Goal: Task Accomplishment & Management: Manage account settings

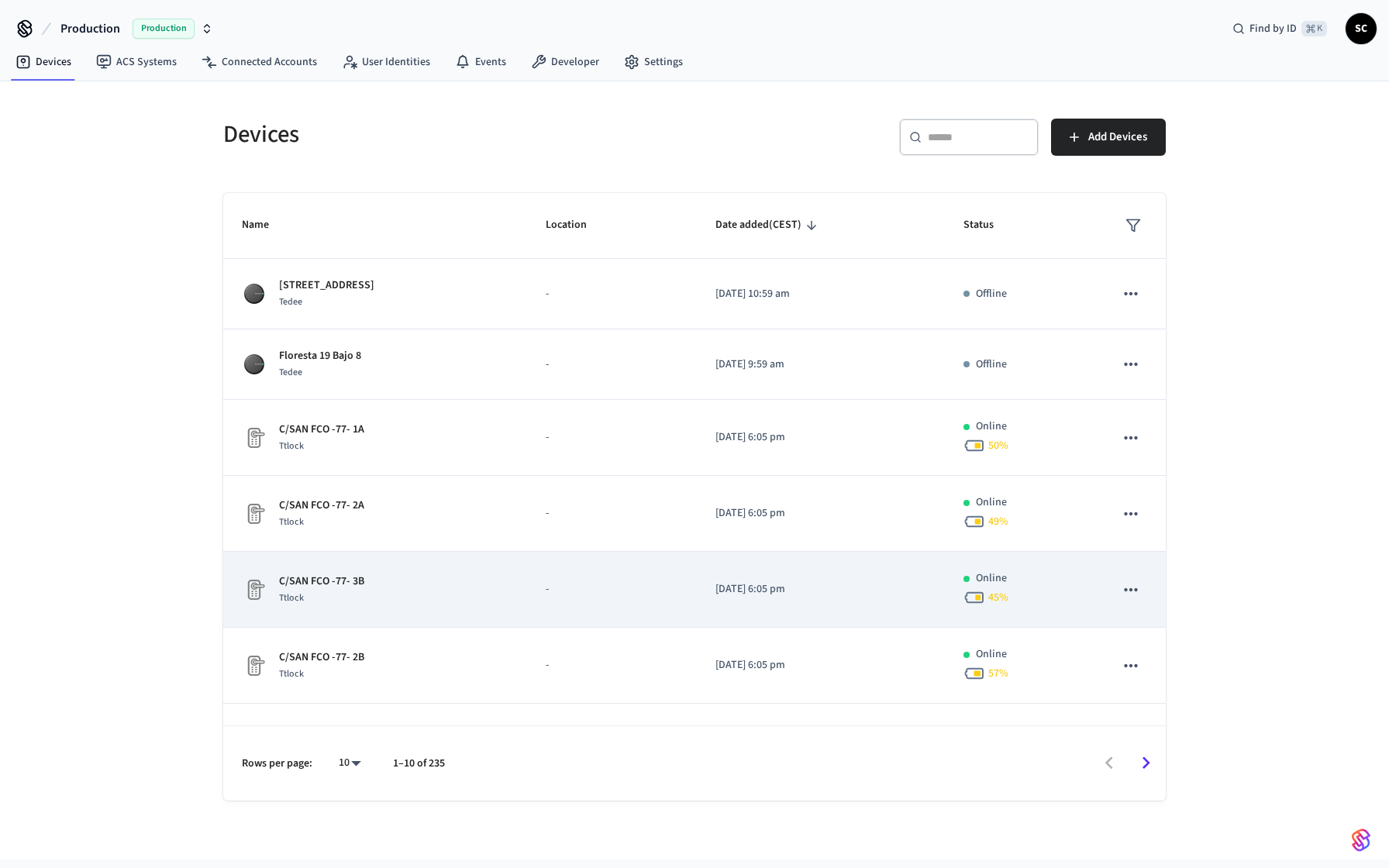
scroll to position [282, 0]
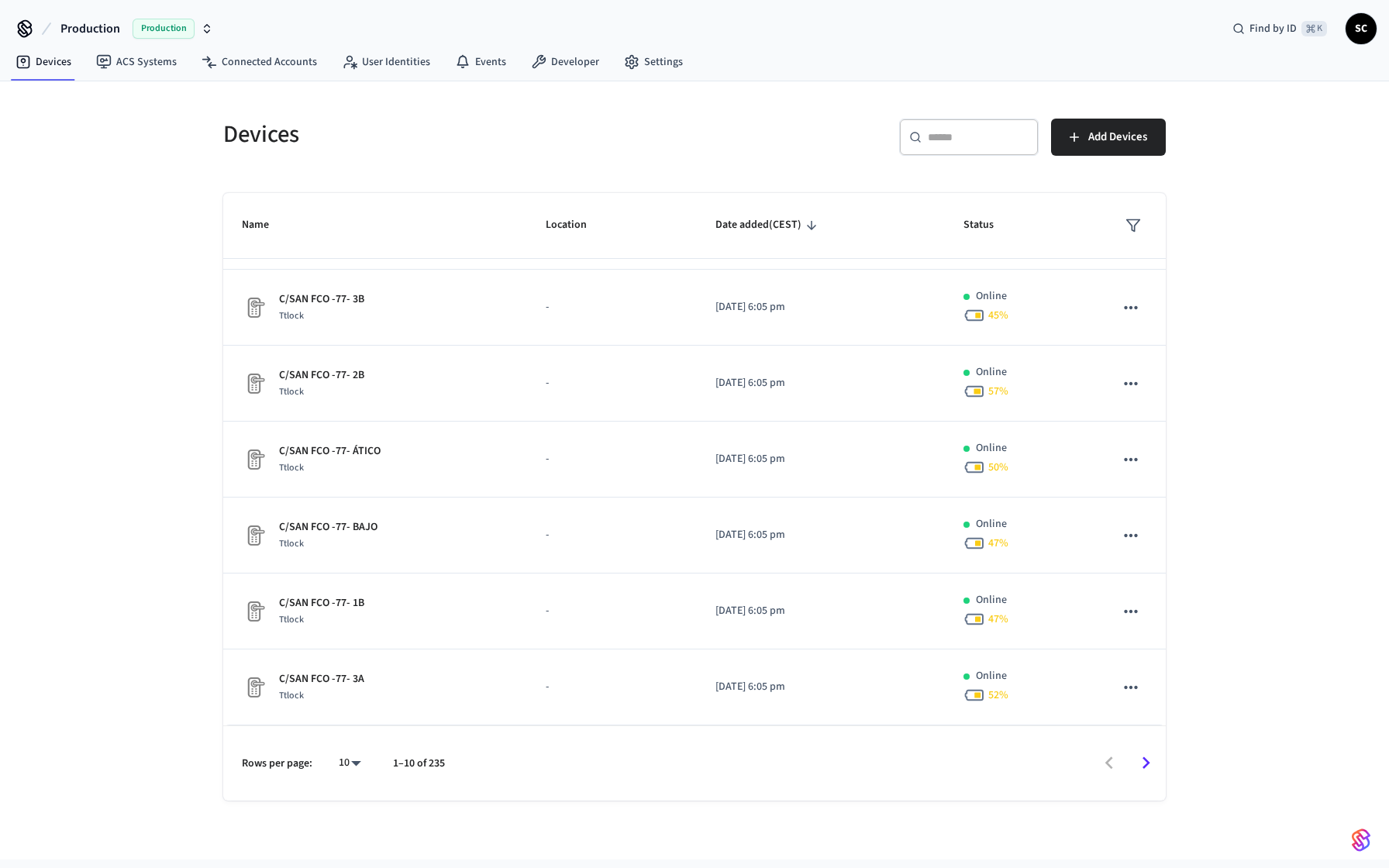
click at [348, 763] on body "Production Production Find by ID ⌘ K SC Devices ACS Systems Connected Accounts …" at bounding box center [694, 429] width 1389 height 859
click at [352, 839] on li "All" at bounding box center [344, 823] width 41 height 41
type input "**"
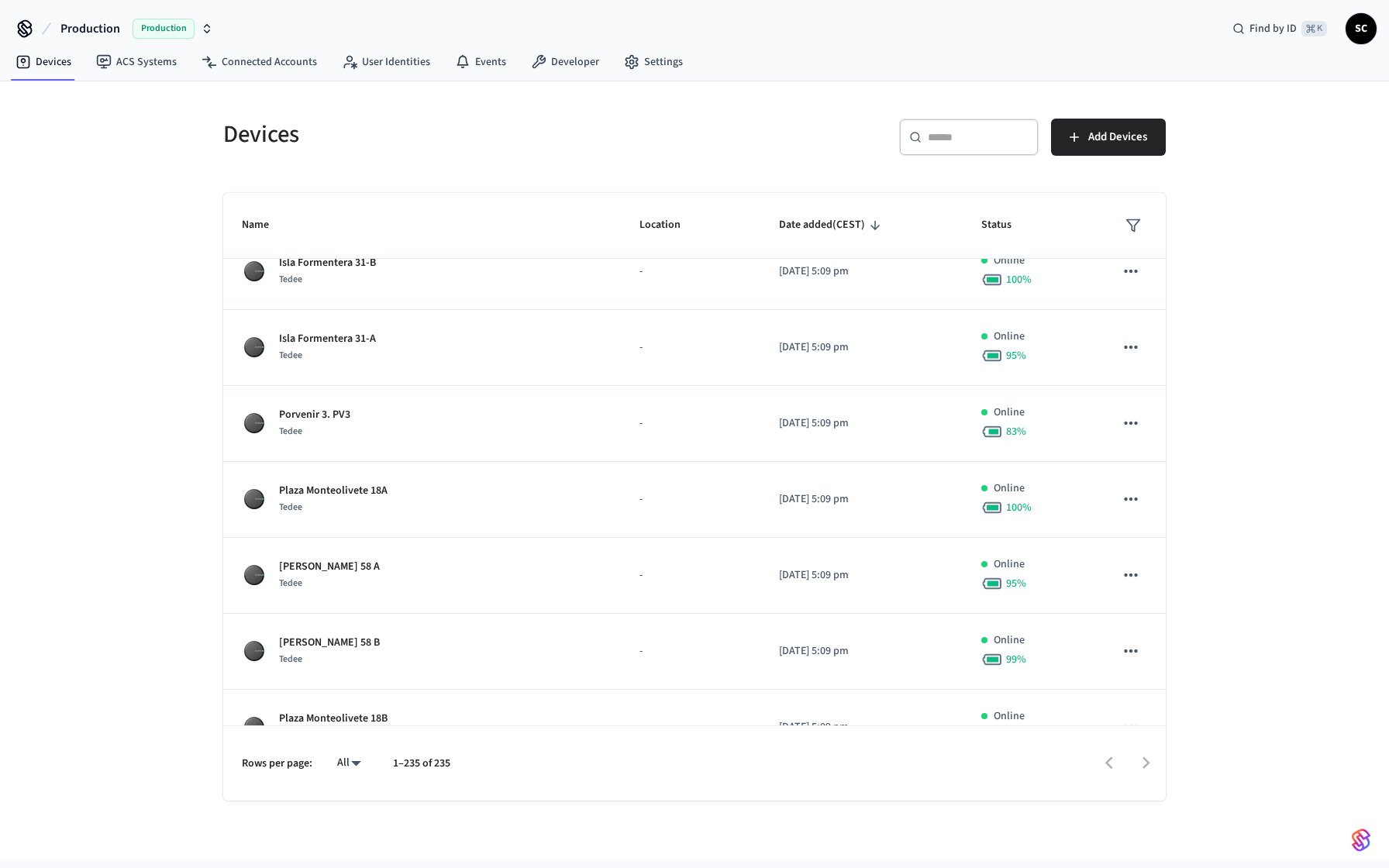
scroll to position [16093, 0]
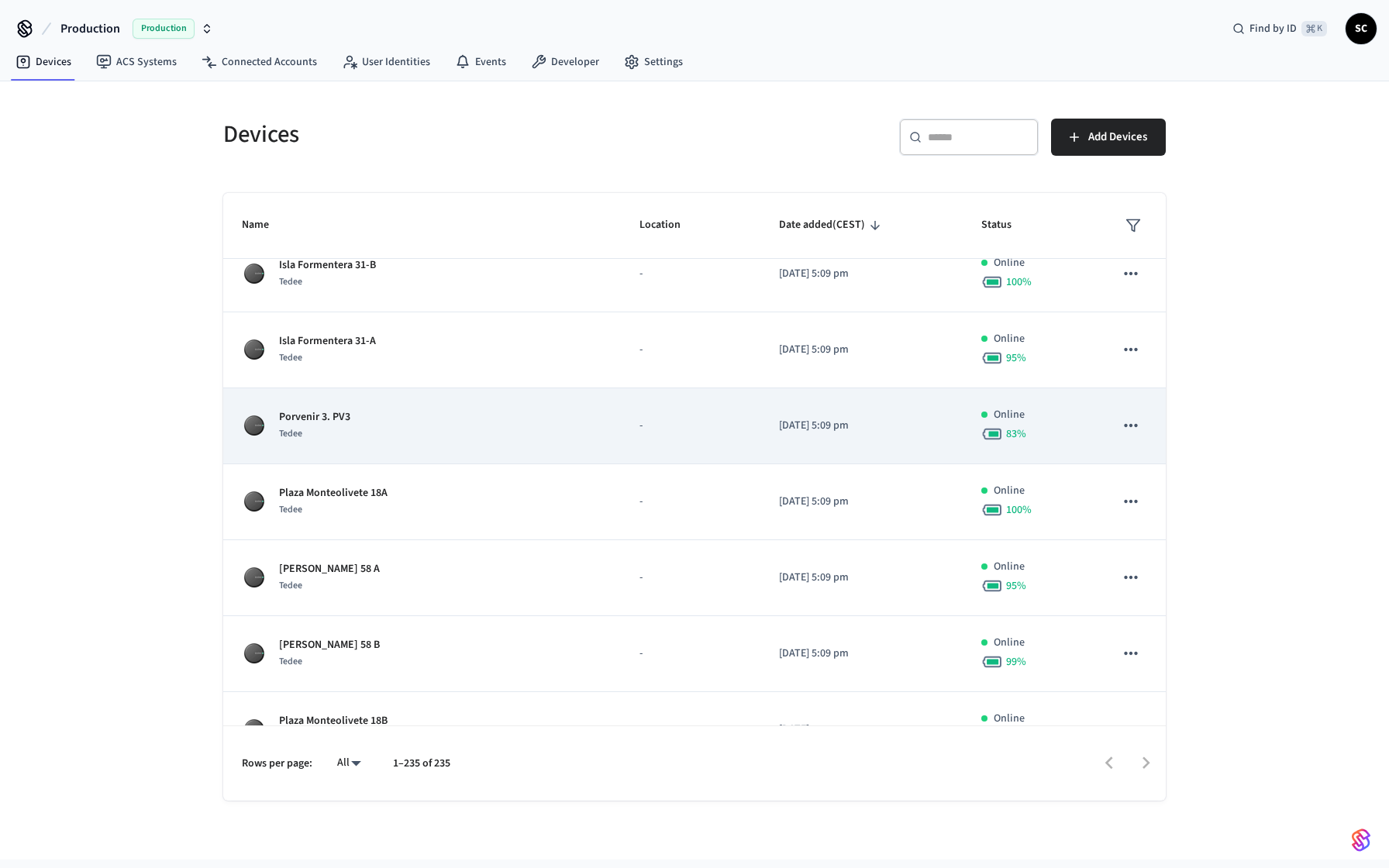
click at [327, 417] on p "Porvenir 3. PV3" at bounding box center [314, 417] width 71 height 16
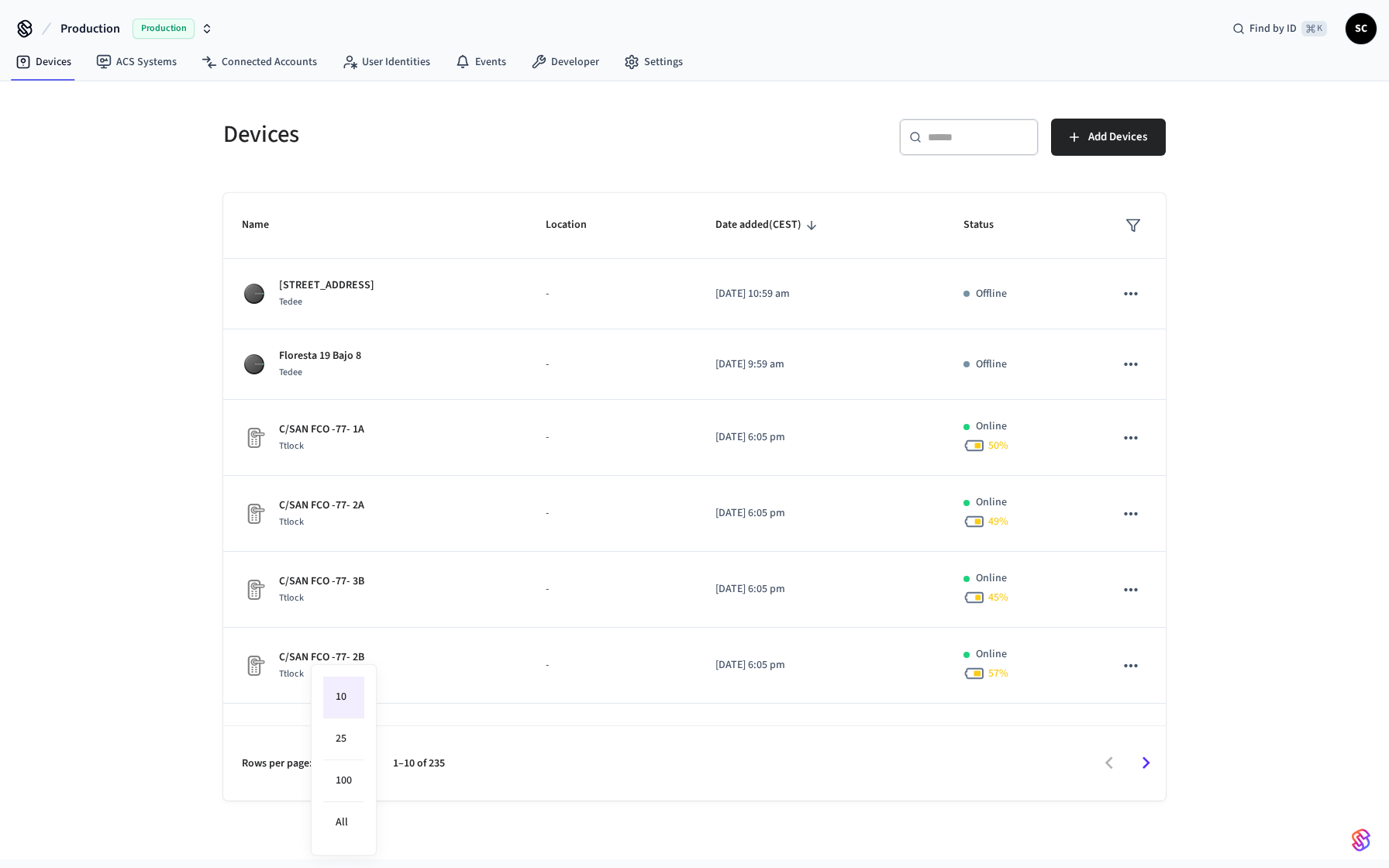
click at [361, 769] on body "Production Production Find by ID ⌘ K SC Devices ACS Systems Connected Accounts …" at bounding box center [694, 429] width 1389 height 859
click at [351, 818] on li "All" at bounding box center [344, 823] width 41 height 41
type input "**"
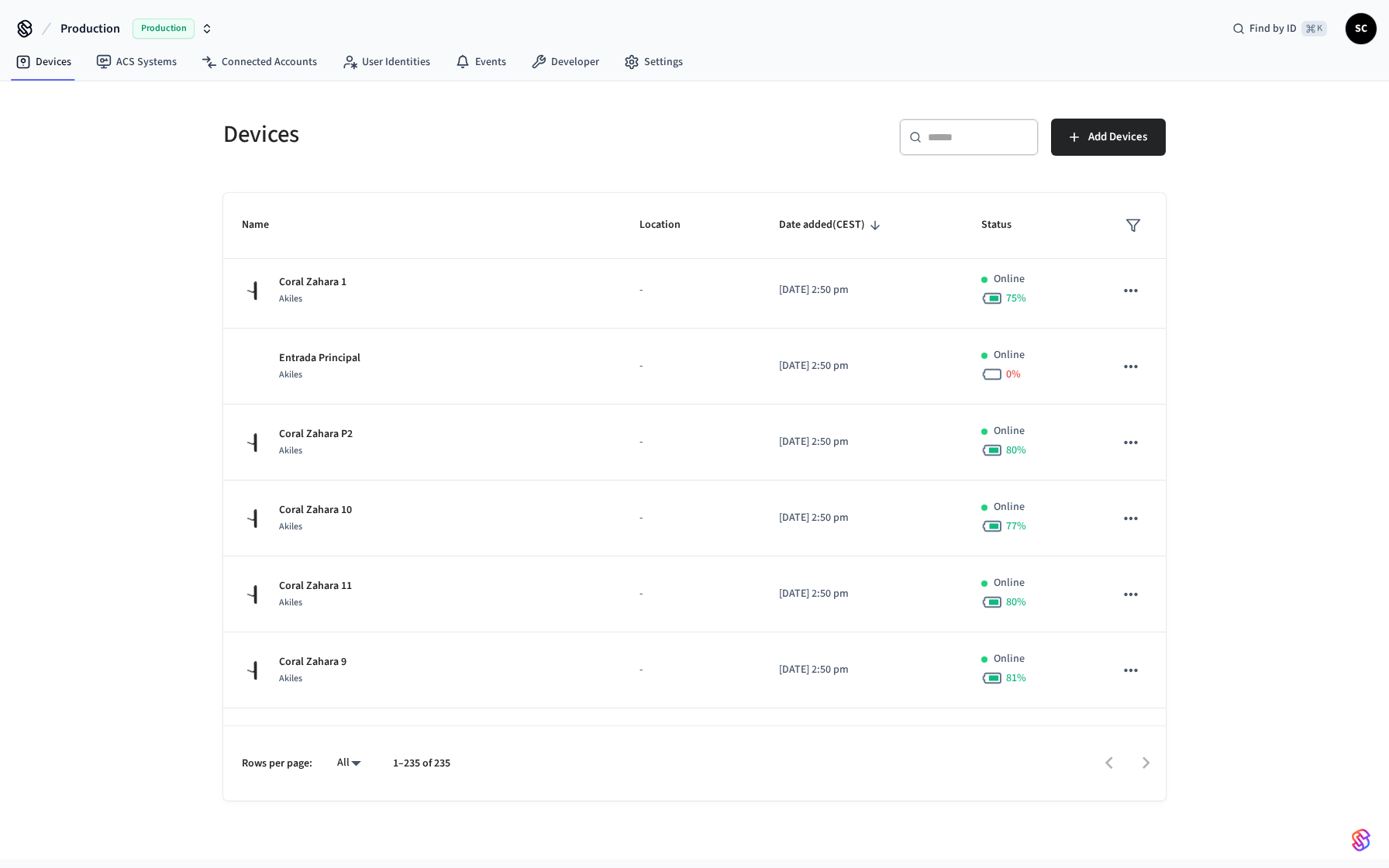
scroll to position [2554, 0]
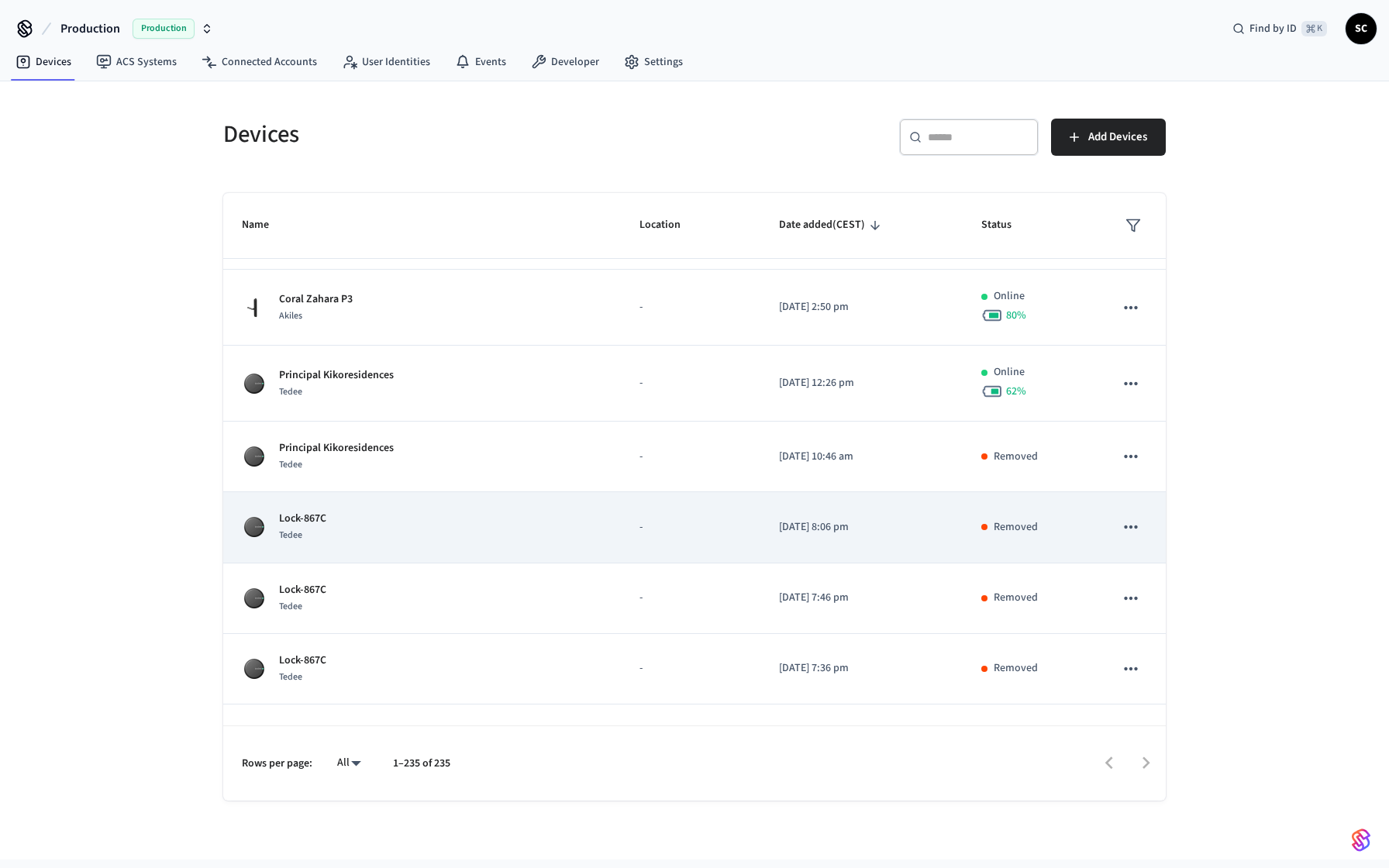
click at [342, 528] on div "Lock-867C Tedee" at bounding box center [422, 527] width 361 height 32
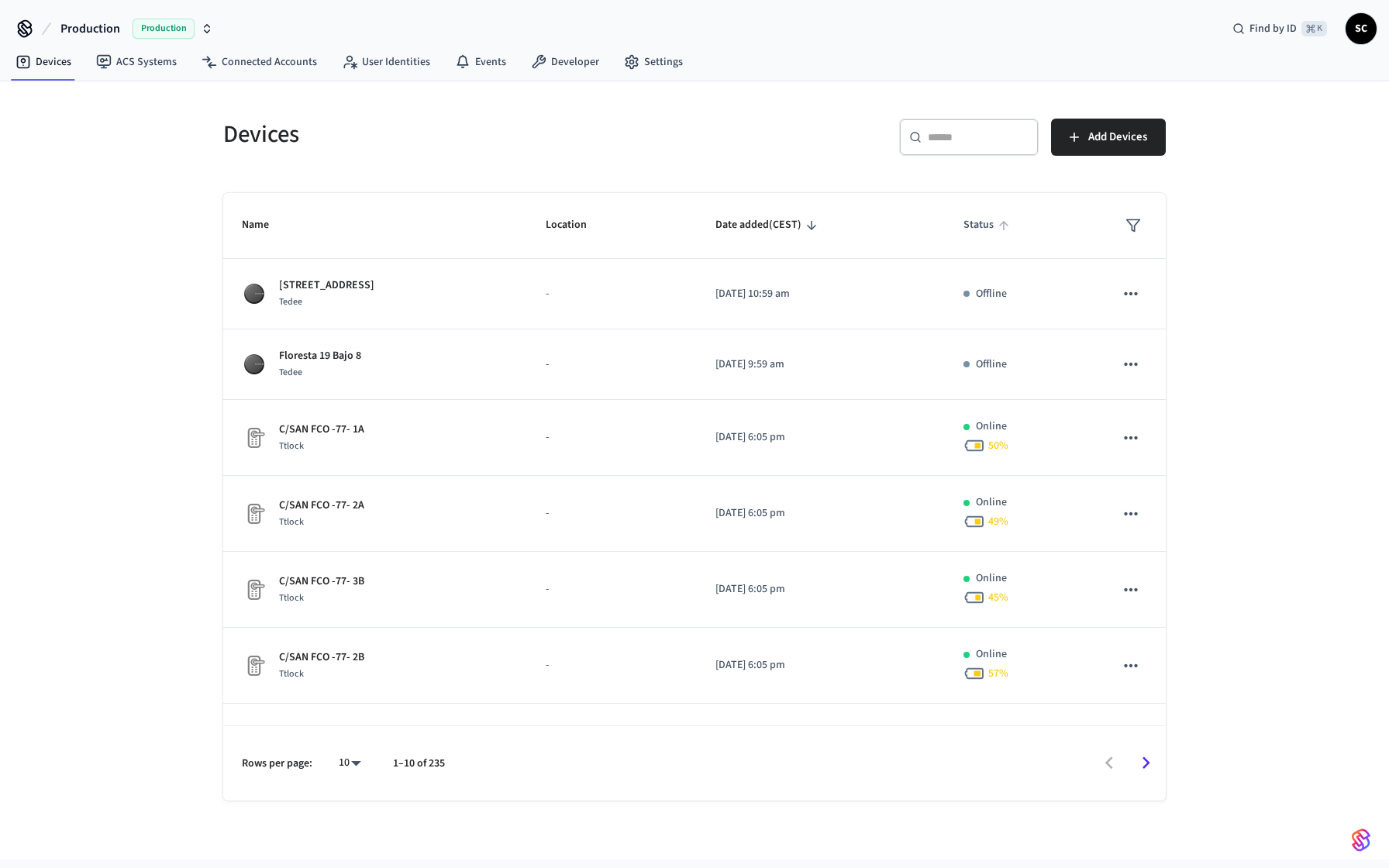
click at [997, 223] on icon "sticky table" at bounding box center [1003, 224] width 14 height 14
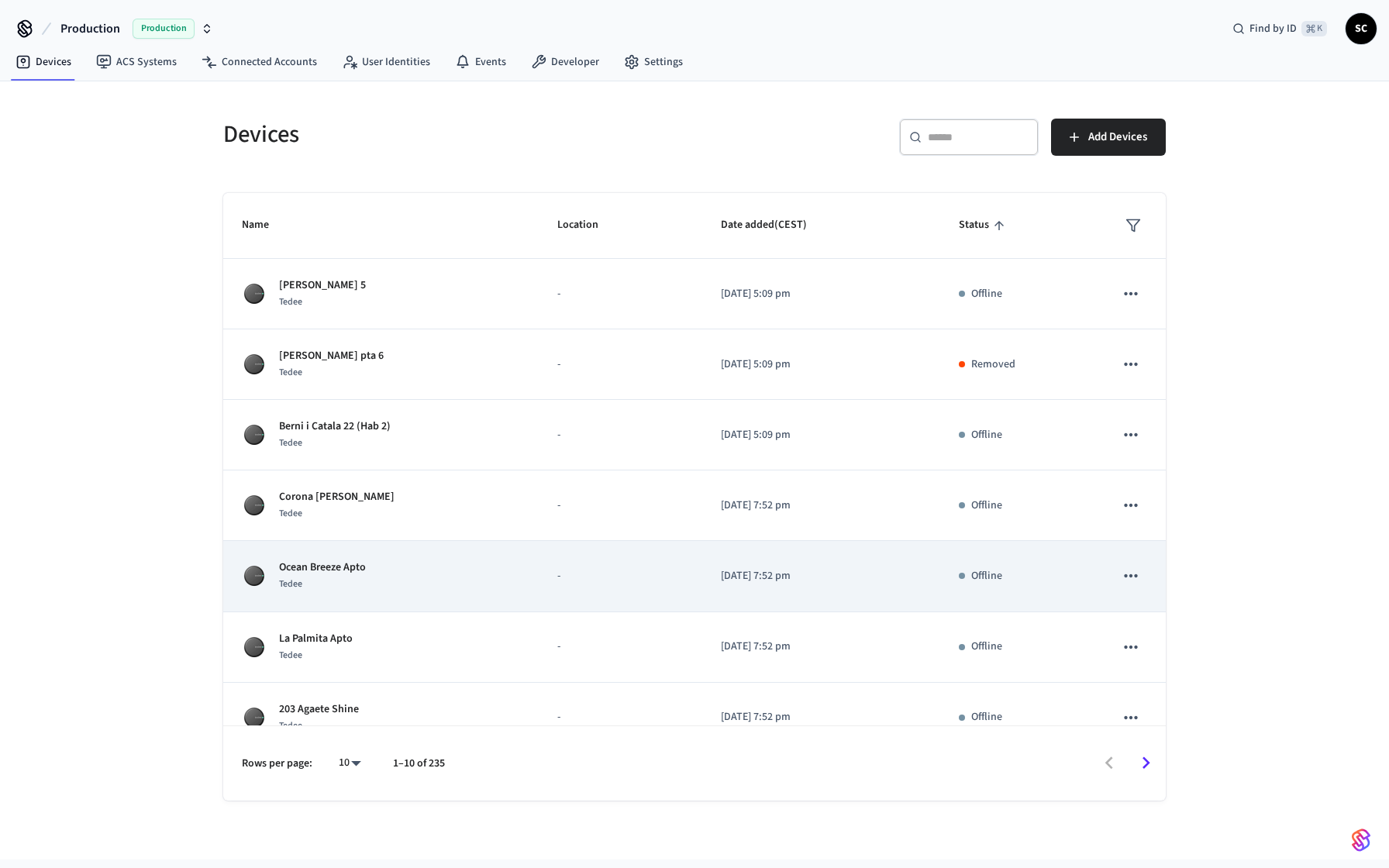
scroll to position [240, 0]
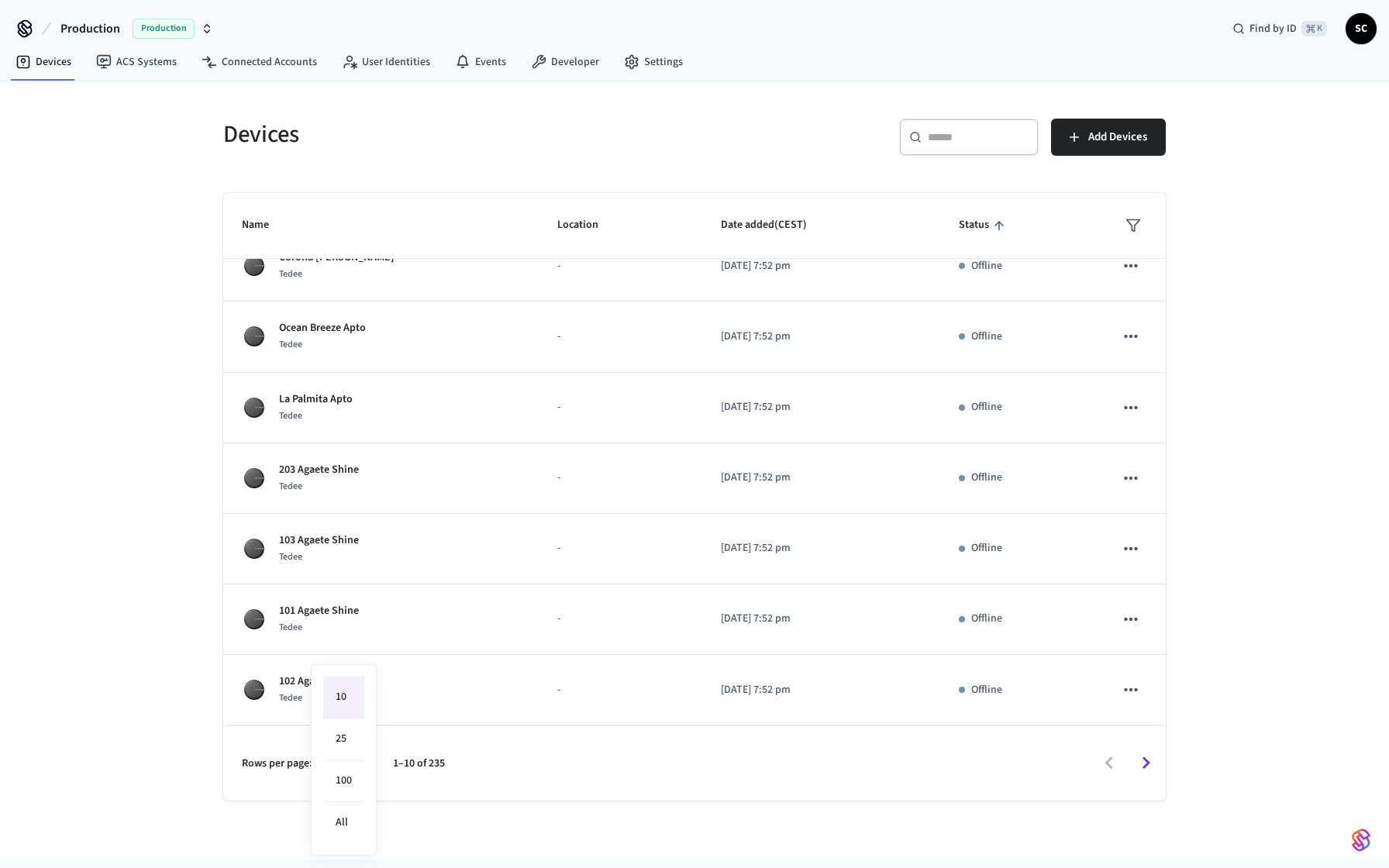
click at [344, 760] on body "Production Production Find by ID ⌘ K SC Devices ACS Systems Connected Accounts …" at bounding box center [694, 429] width 1389 height 859
click at [347, 822] on li "All" at bounding box center [344, 823] width 41 height 41
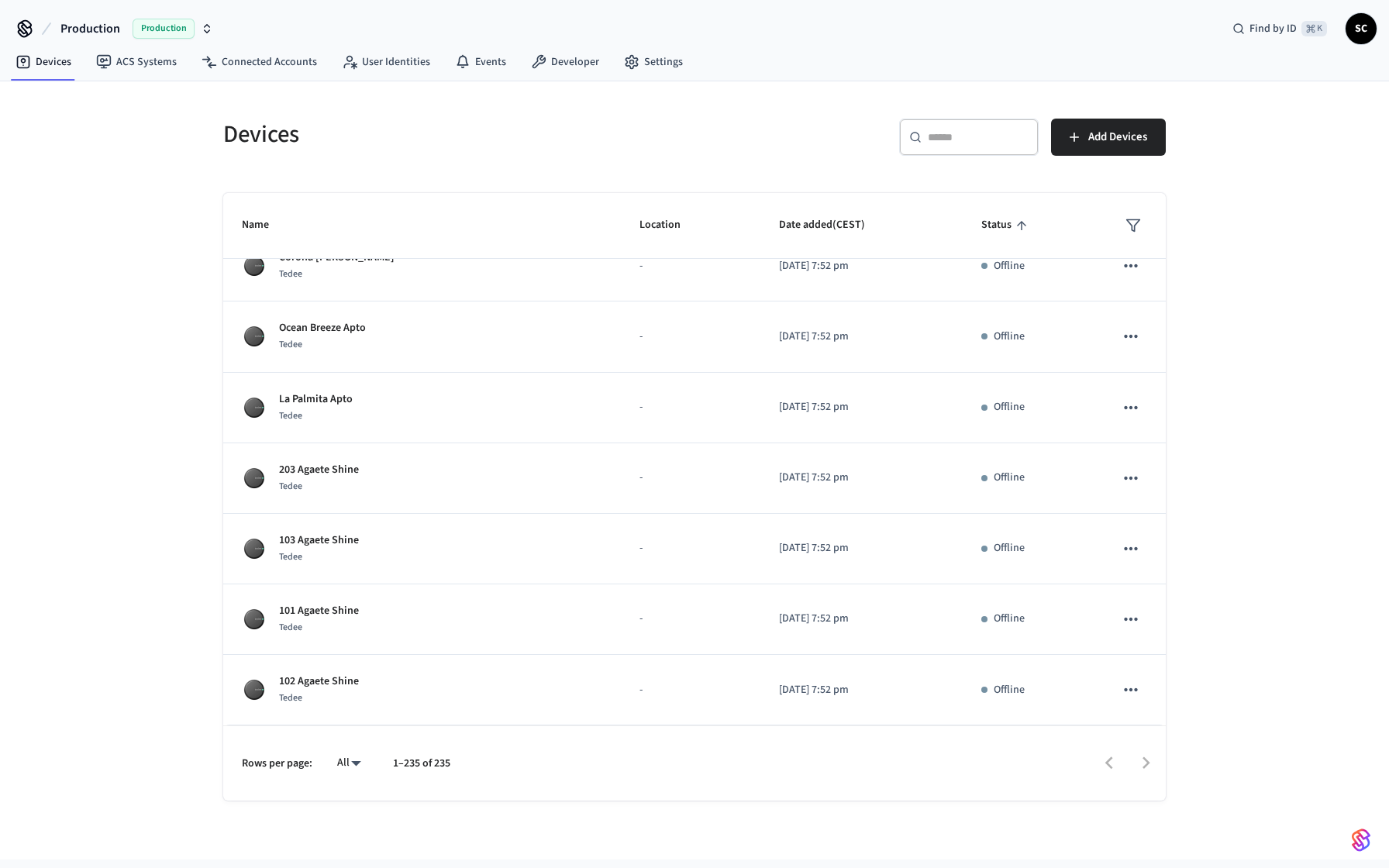
type input "**"
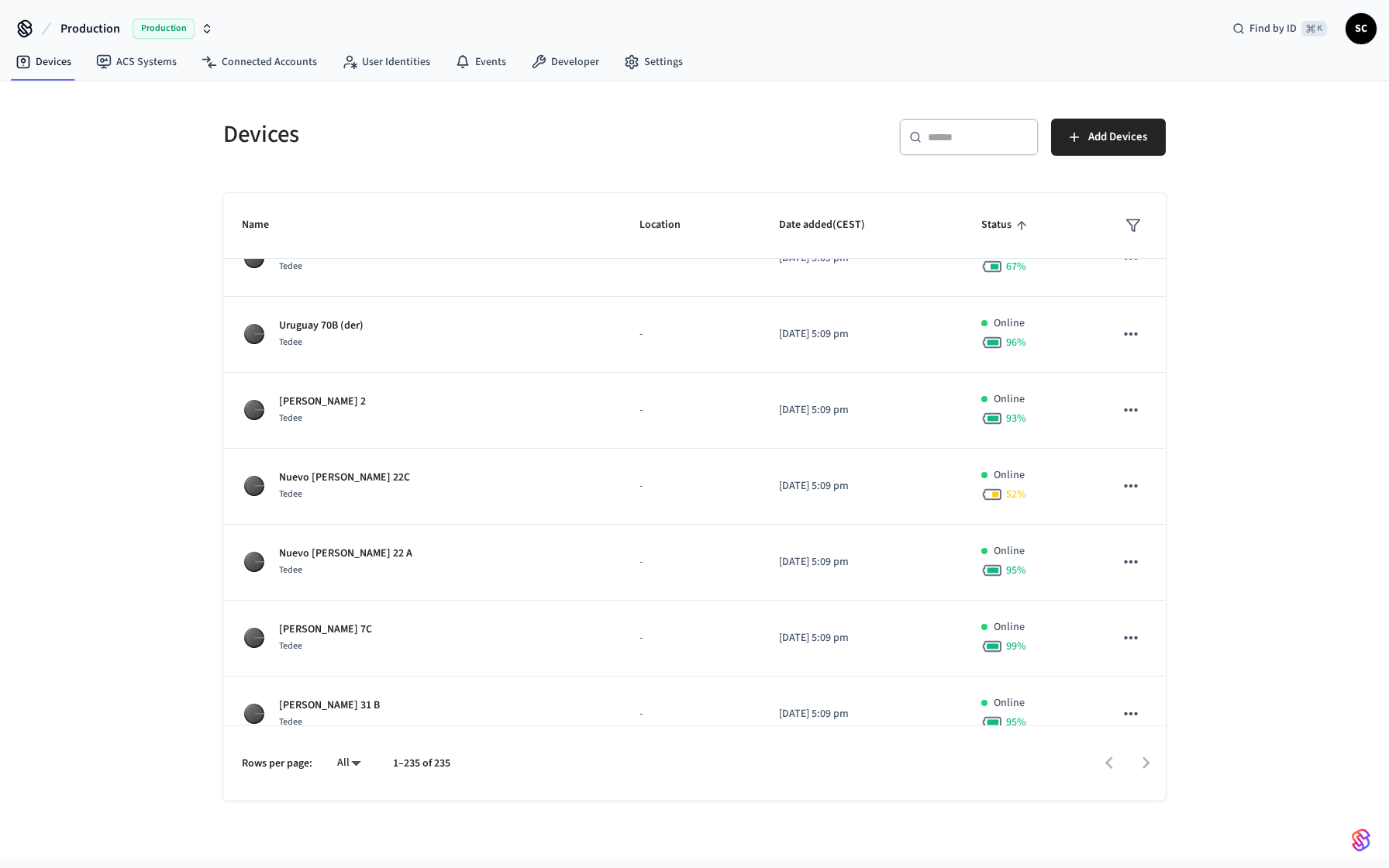
scroll to position [7358, 0]
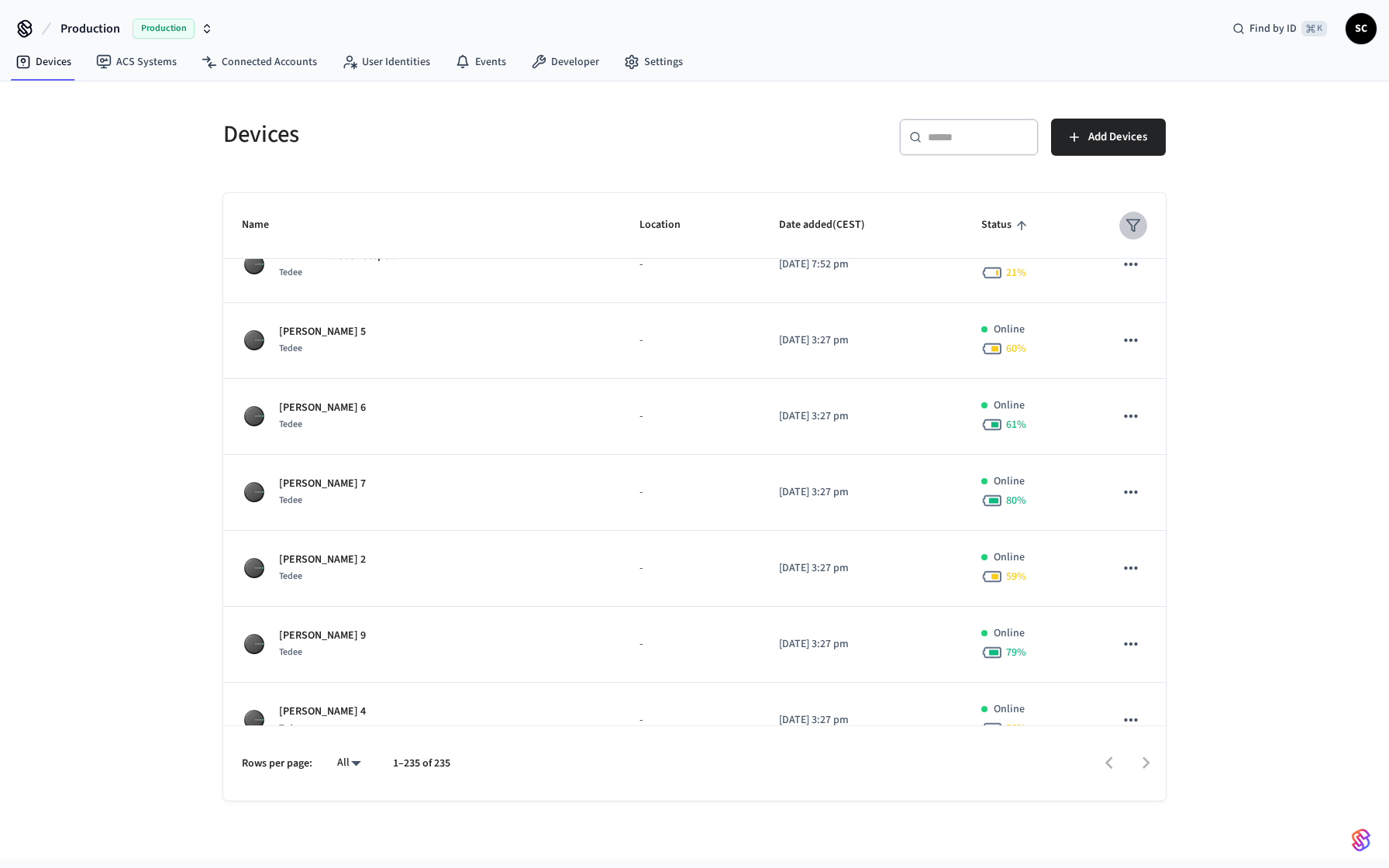
click at [1129, 222] on polygon "sticky table" at bounding box center [1133, 225] width 14 height 12
click at [1154, 393] on li "Removed" at bounding box center [1172, 398] width 81 height 41
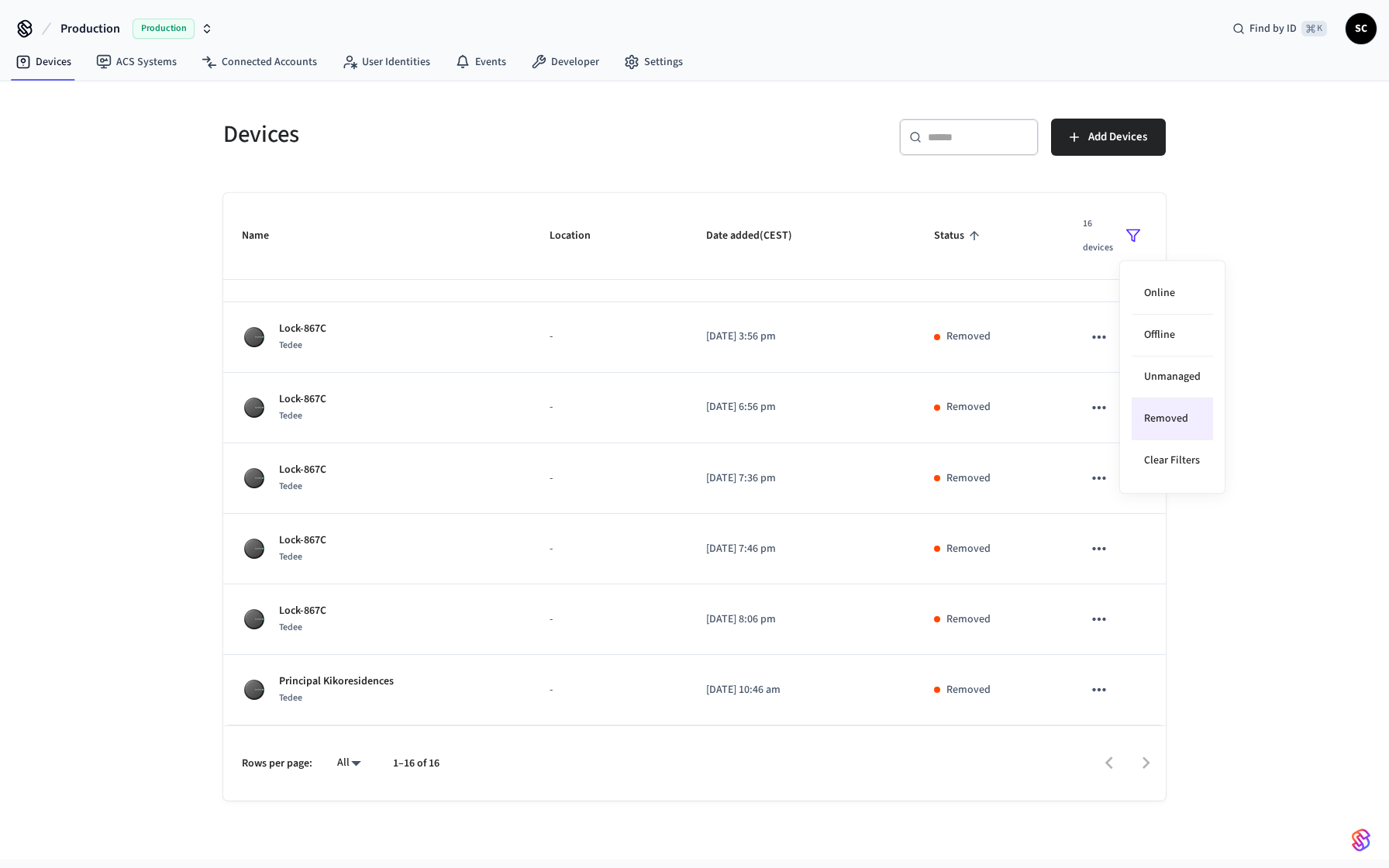
scroll to position [683, 0]
